Goal: Transaction & Acquisition: Subscribe to service/newsletter

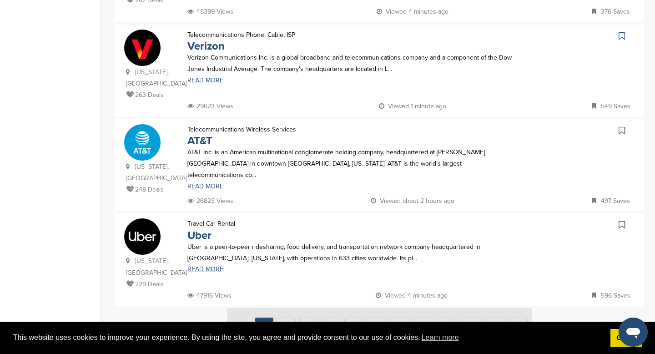
scroll to position [832, 0]
click at [197, 135] on link "AT&T" at bounding box center [199, 141] width 25 height 13
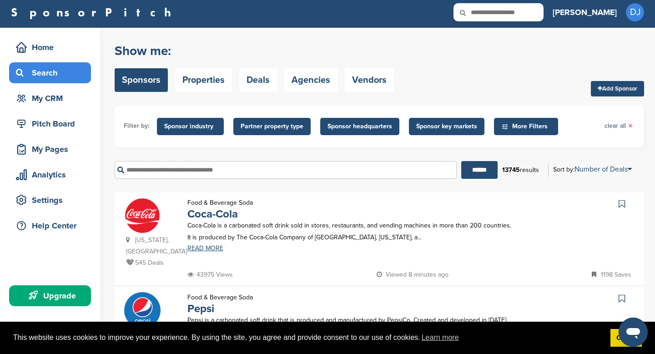
scroll to position [0, 0]
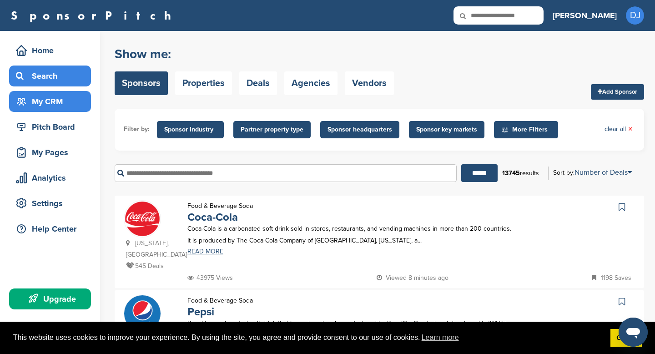
click at [63, 107] on div "My CRM" at bounding box center [52, 101] width 77 height 16
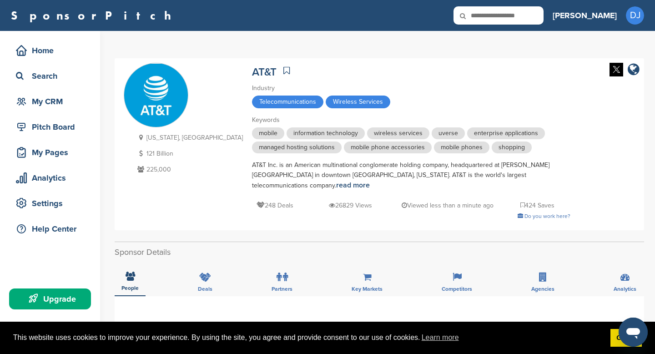
click at [598, 22] on link "[PERSON_NAME]" at bounding box center [584, 15] width 64 height 20
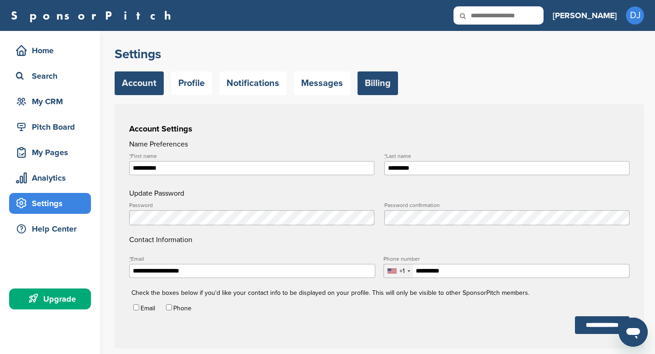
click at [375, 80] on link "Billing" at bounding box center [377, 83] width 40 height 24
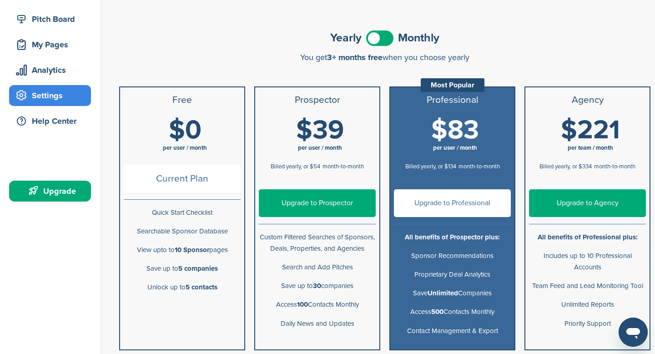
scroll to position [109, 0]
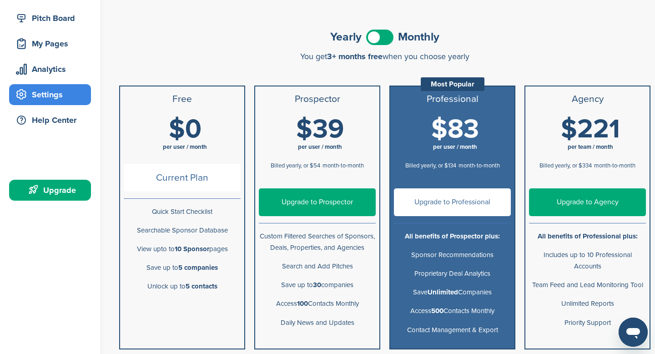
click at [389, 39] on span at bounding box center [379, 37] width 27 height 15
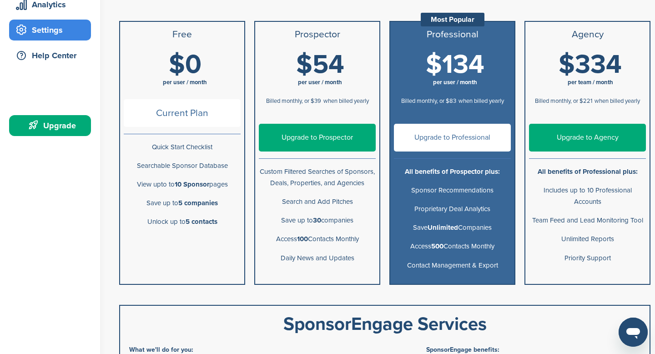
scroll to position [171, 0]
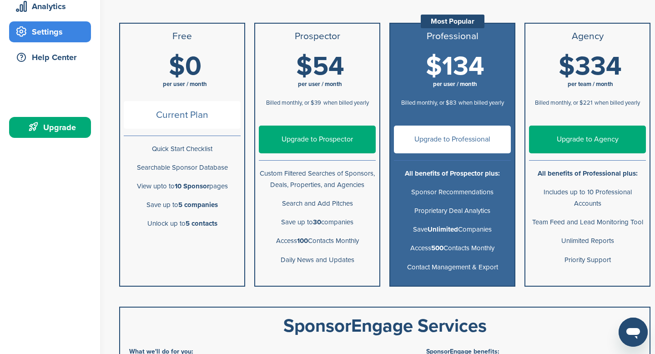
click at [316, 146] on link "Upgrade to Prospector" at bounding box center [317, 139] width 117 height 28
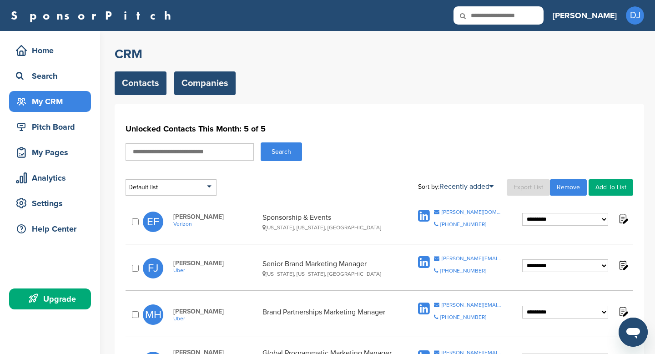
click at [199, 80] on link "Companies" at bounding box center [204, 83] width 61 height 24
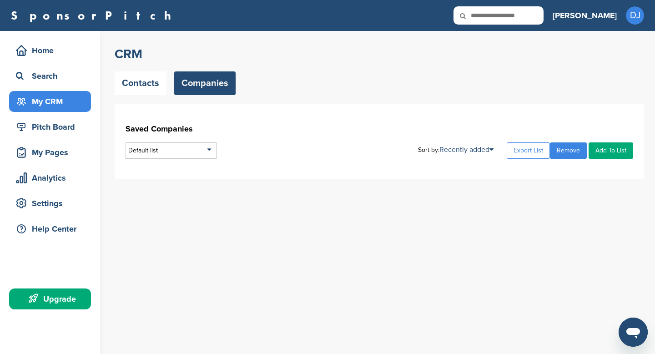
click at [52, 301] on div "Upgrade" at bounding box center [52, 299] width 77 height 16
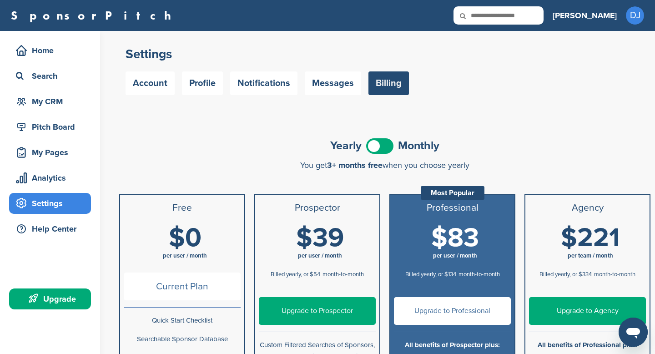
click at [386, 153] on span at bounding box center [379, 145] width 27 height 15
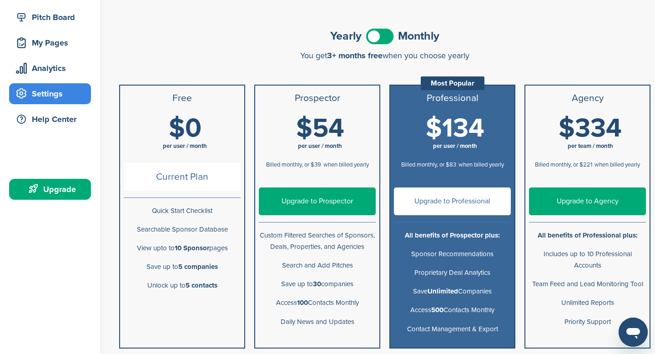
scroll to position [113, 0]
